Goal: Navigation & Orientation: Find specific page/section

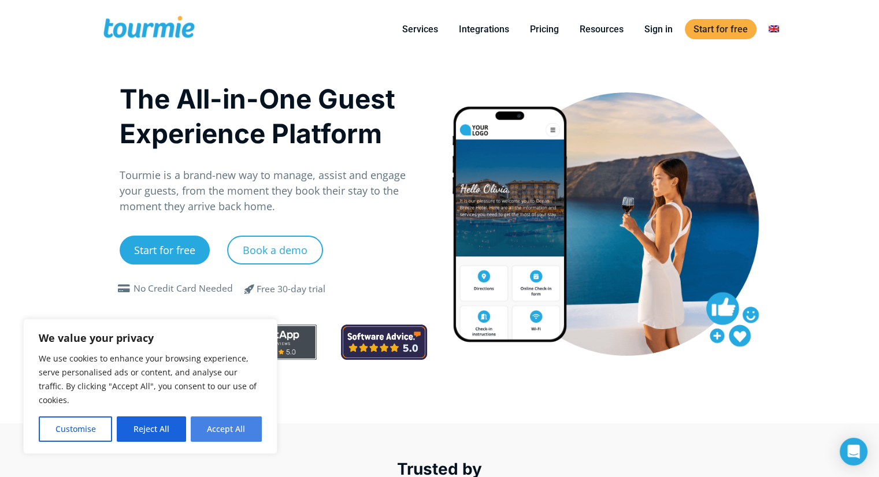
click at [223, 433] on button "Accept All" at bounding box center [226, 428] width 71 height 25
checkbox input "true"
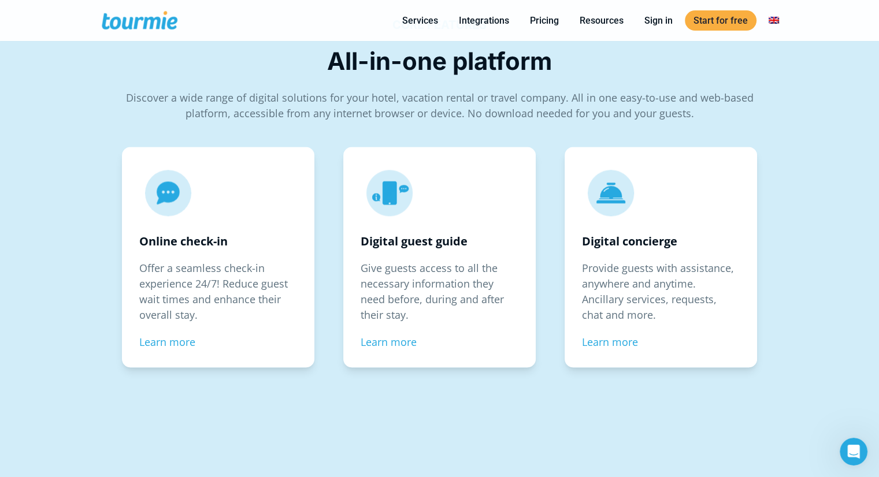
scroll to position [1684, 0]
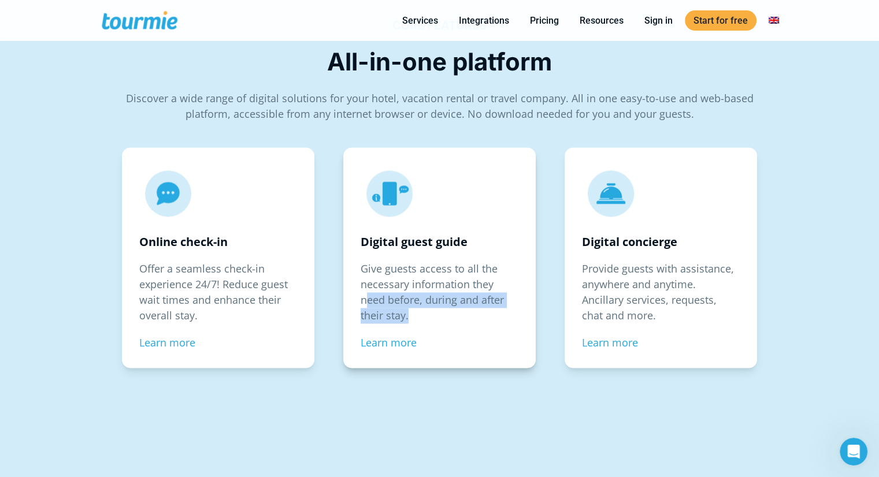
drag, startPoint x: 369, startPoint y: 296, endPoint x: 445, endPoint y: 317, distance: 79.0
click at [445, 317] on p "Give guests access to all the necessary information they need before, during an…" at bounding box center [439, 292] width 158 height 62
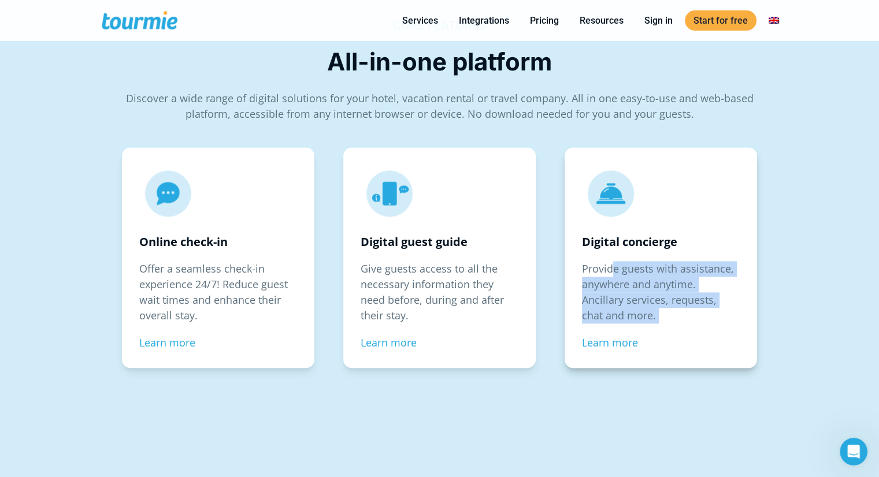
drag, startPoint x: 612, startPoint y: 271, endPoint x: 680, endPoint y: 311, distance: 78.2
click at [680, 311] on p "Provide guests with assistance, anywhere and anytime. Ancillary services, reque…" at bounding box center [661, 292] width 158 height 62
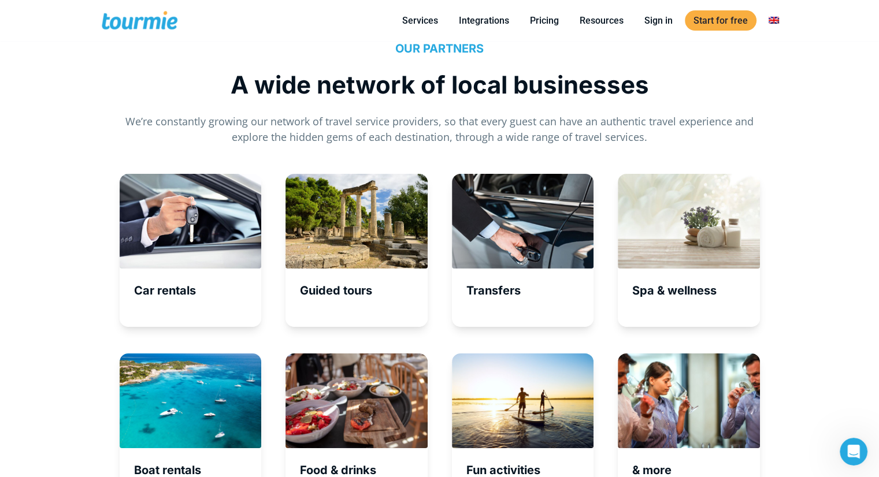
scroll to position [3802, 0]
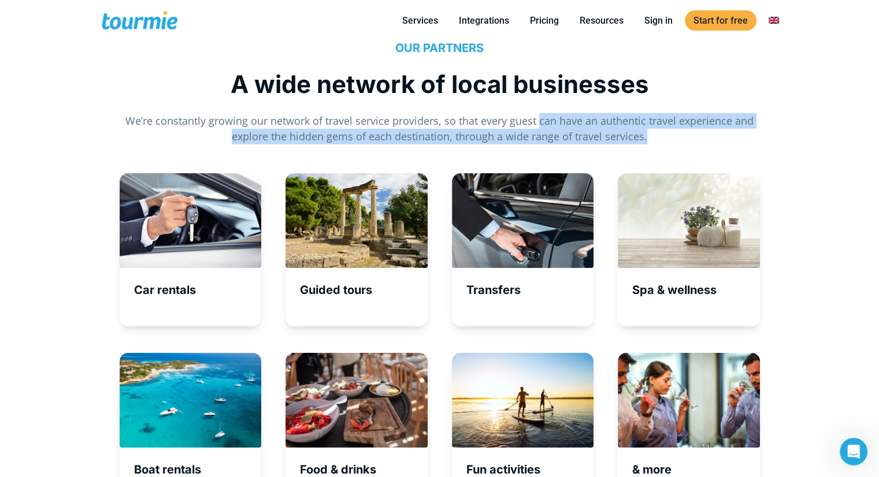
drag, startPoint x: 552, startPoint y: 124, endPoint x: 688, endPoint y: 139, distance: 137.2
click at [688, 139] on p "We’re constantly growing our network of travel service providers, so that every…" at bounding box center [440, 128] width 640 height 31
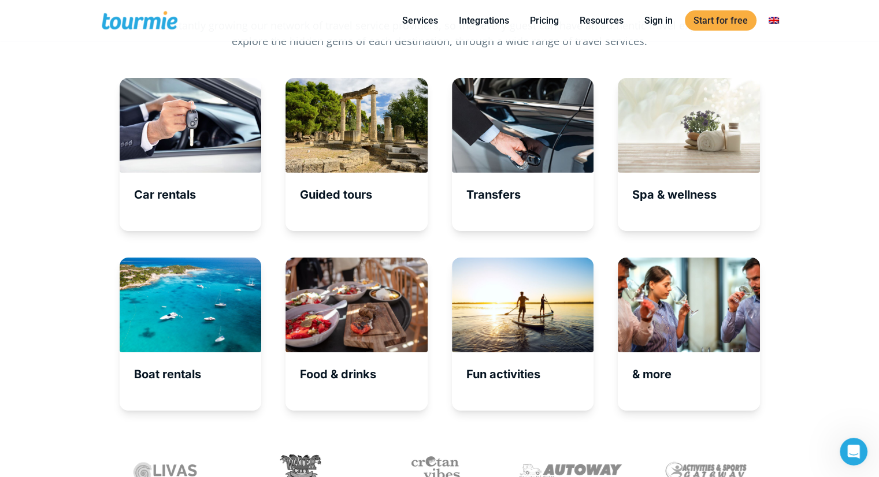
scroll to position [3811, 0]
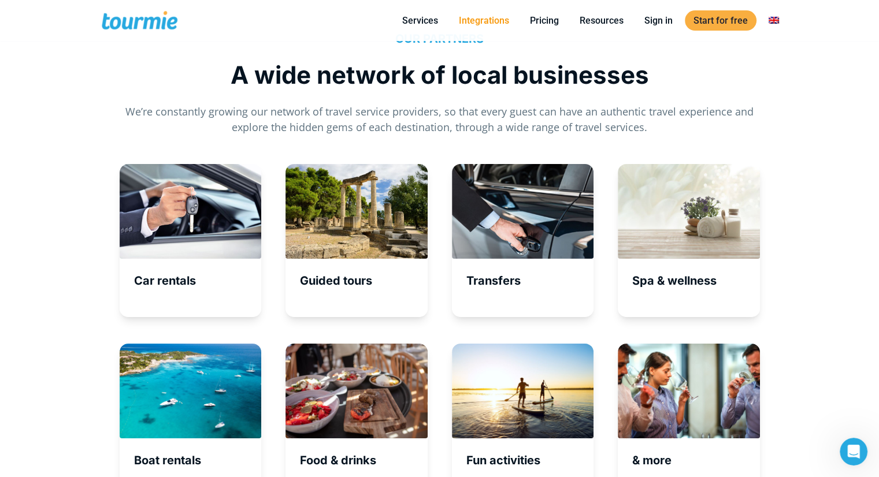
click at [489, 19] on link "Integrations" at bounding box center [484, 20] width 68 height 14
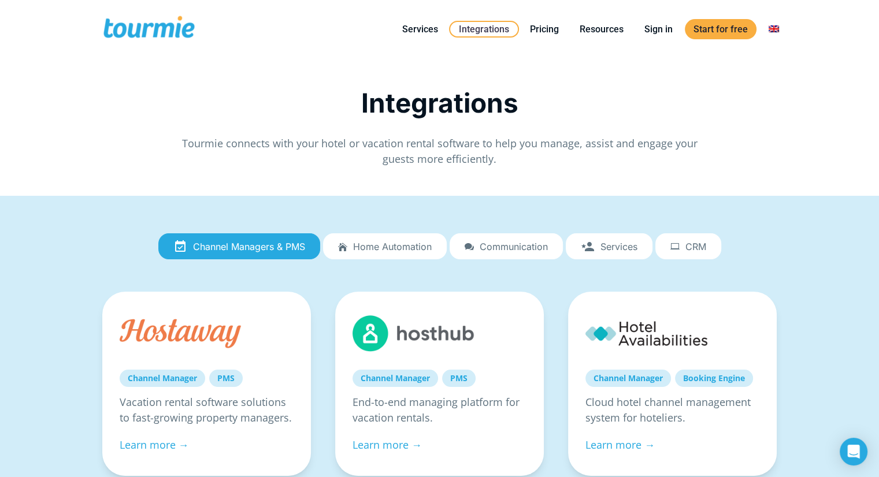
click at [608, 255] on link "Services" at bounding box center [608, 246] width 87 height 27
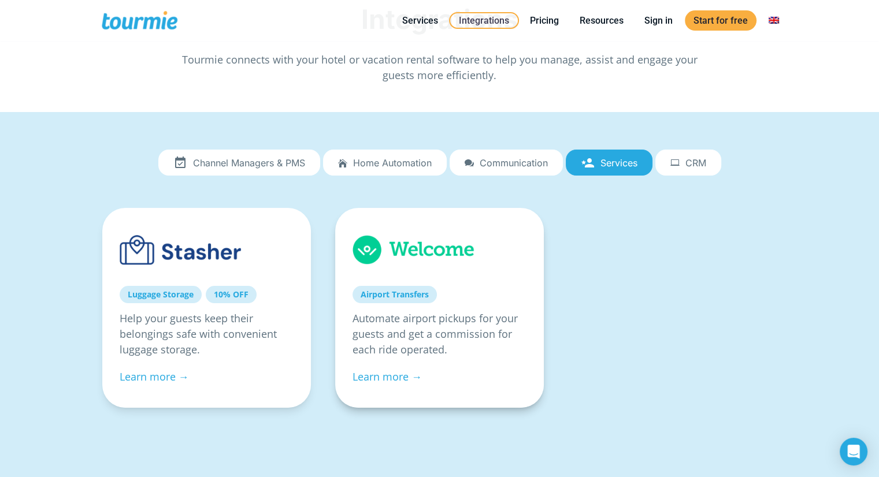
scroll to position [27, 0]
click at [520, 159] on span "Communication" at bounding box center [513, 162] width 68 height 10
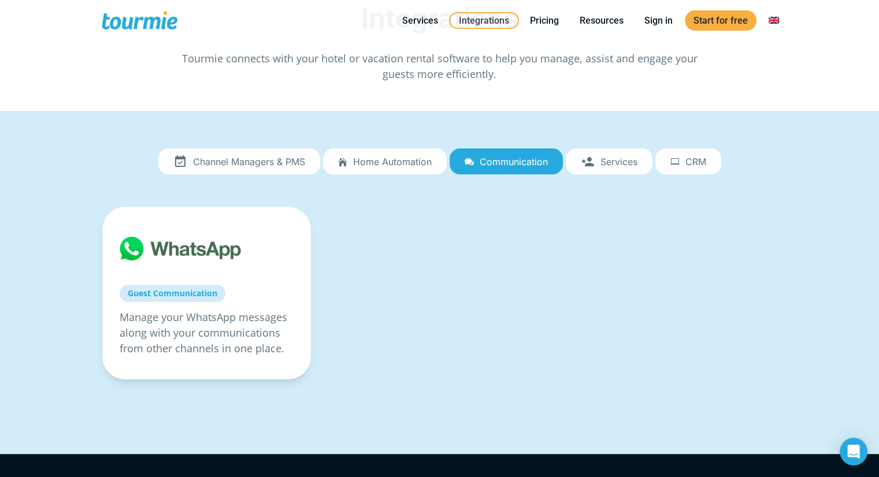
click at [384, 159] on span "Home automation" at bounding box center [392, 162] width 79 height 10
